Goal: Task Accomplishment & Management: Complete application form

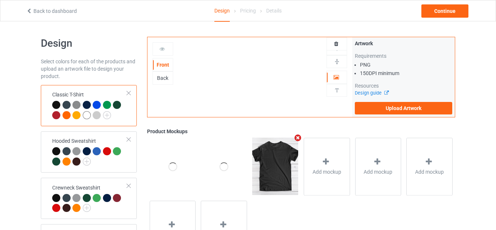
click at [68, 7] on div "Back to dashboard" at bounding box center [97, 10] width 152 height 7
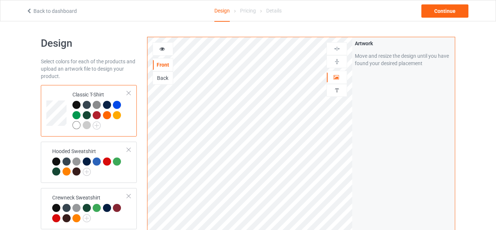
click at [67, 9] on link "Back to dashboard" at bounding box center [51, 11] width 51 height 6
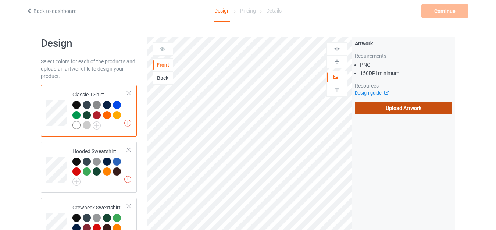
click at [384, 110] on label "Upload Artwork" at bounding box center [404, 108] width 98 height 13
click at [0, 0] on input "Upload Artwork" at bounding box center [0, 0] width 0 height 0
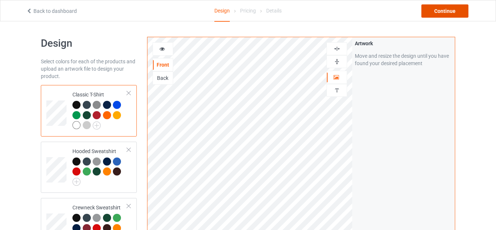
click at [436, 13] on div "Continue" at bounding box center [445, 10] width 47 height 13
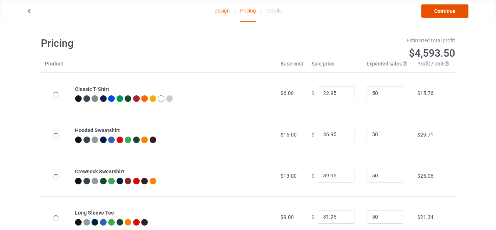
click at [436, 13] on link "Continue" at bounding box center [445, 10] width 47 height 13
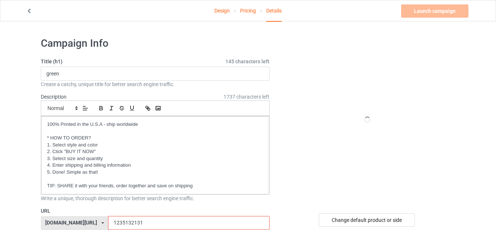
scroll to position [74, 0]
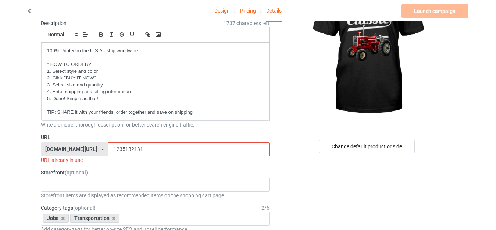
click at [108, 151] on input "1235132131" at bounding box center [188, 149] width 161 height 14
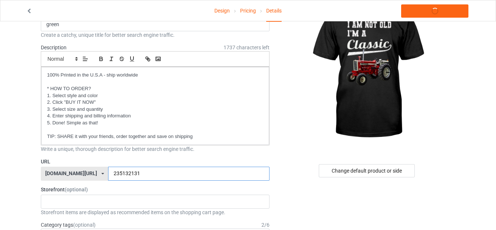
scroll to position [37, 0]
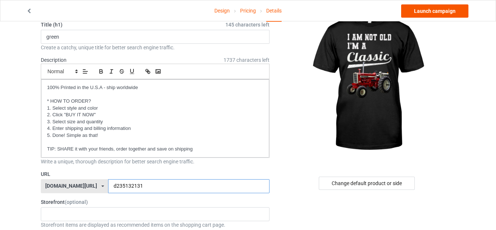
type input "d235132131"
click at [435, 13] on link "Launch campaign" at bounding box center [435, 10] width 67 height 13
